Goal: Information Seeking & Learning: Find specific fact

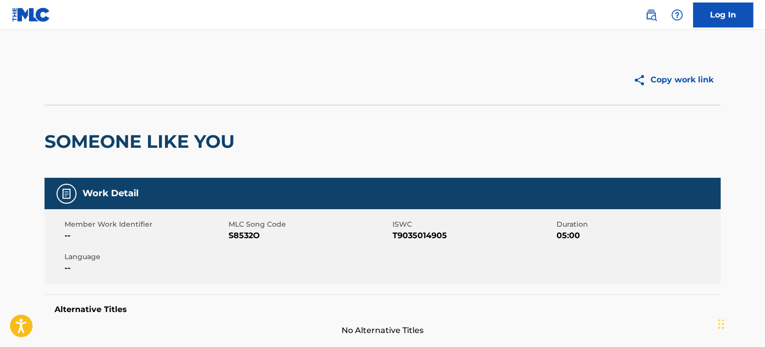
scroll to position [200, 0]
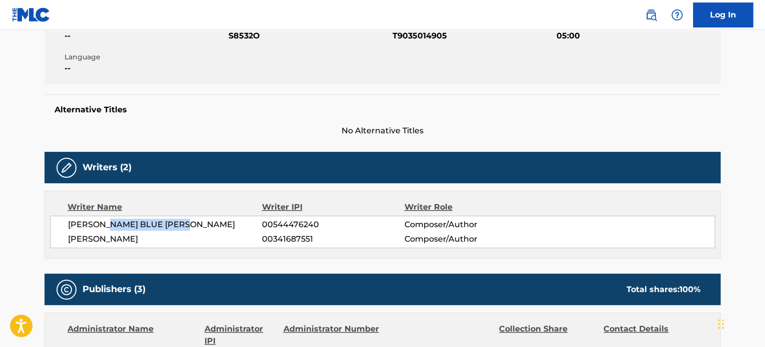
drag, startPoint x: 106, startPoint y: 225, endPoint x: 197, endPoint y: 223, distance: 91.5
click at [197, 223] on span "[PERSON_NAME] BLUE [PERSON_NAME]" at bounding box center [165, 225] width 194 height 12
drag, startPoint x: 180, startPoint y: 231, endPoint x: 170, endPoint y: 233, distance: 10.1
click at [170, 233] on div "[PERSON_NAME] [PERSON_NAME] 00544476240 Composer/Author [PERSON_NAME] 003416875…" at bounding box center [382, 232] width 665 height 32
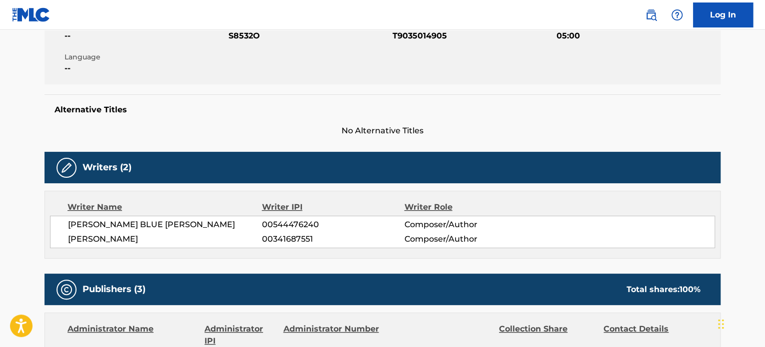
click at [170, 233] on span "[PERSON_NAME]" at bounding box center [165, 239] width 194 height 12
drag, startPoint x: 157, startPoint y: 225, endPoint x: 194, endPoint y: 225, distance: 37.0
click at [194, 225] on span "[PERSON_NAME] BLUE [PERSON_NAME]" at bounding box center [165, 225] width 194 height 12
drag, startPoint x: 67, startPoint y: 235, endPoint x: 172, endPoint y: 237, distance: 104.5
click at [172, 237] on span "[PERSON_NAME]" at bounding box center [165, 239] width 194 height 12
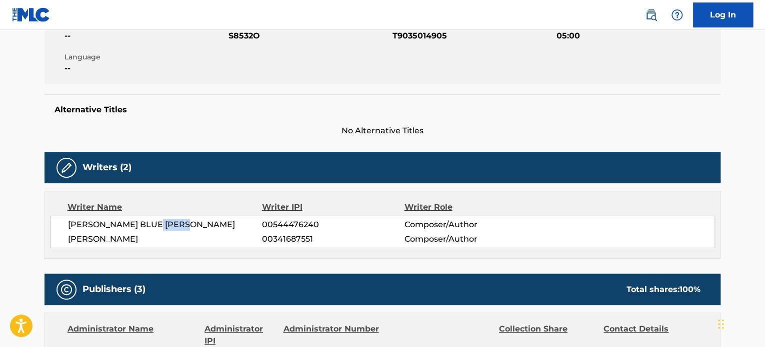
click at [172, 237] on span "[PERSON_NAME]" at bounding box center [165, 239] width 194 height 12
